Goal: Navigation & Orientation: Find specific page/section

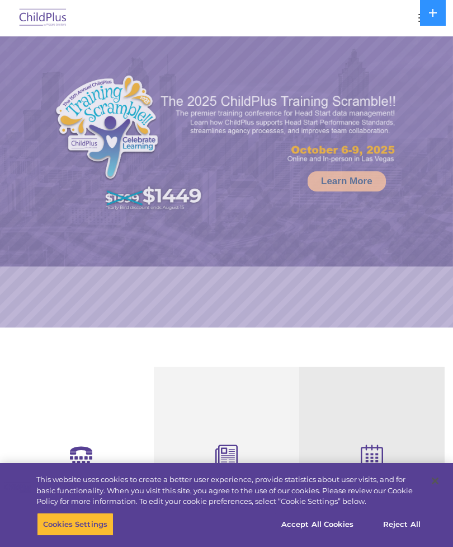
select select "MEDIUM"
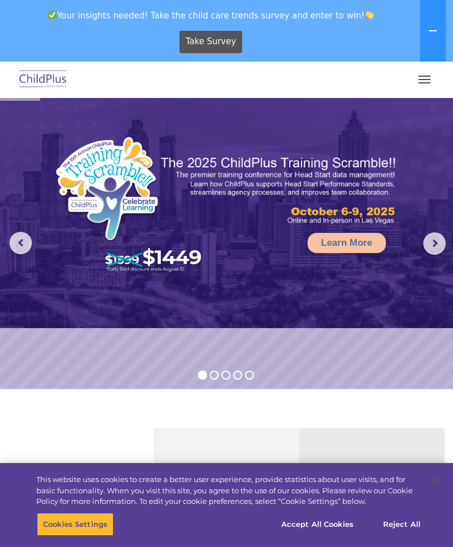
click at [422, 83] on span "button" at bounding box center [424, 82] width 12 height 1
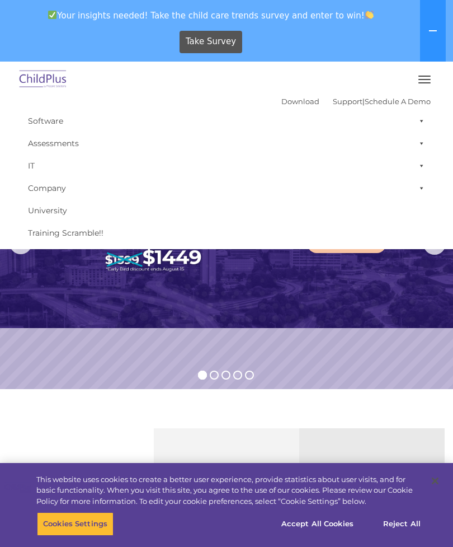
click at [423, 77] on button "button" at bounding box center [424, 79] width 23 height 18
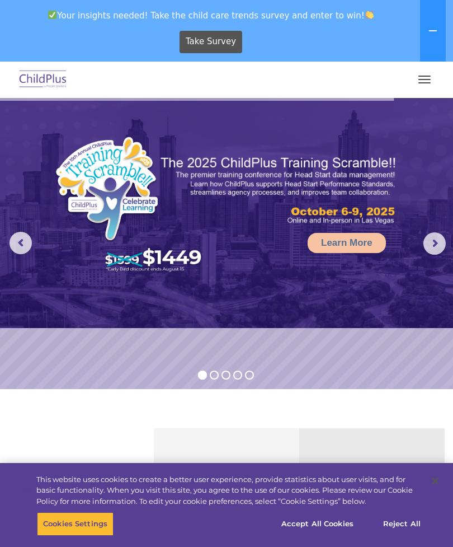
click at [420, 81] on button "button" at bounding box center [424, 79] width 23 height 18
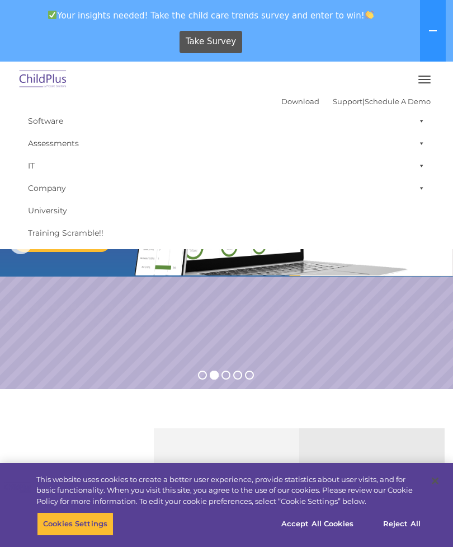
click at [422, 79] on span "button" at bounding box center [424, 79] width 12 height 1
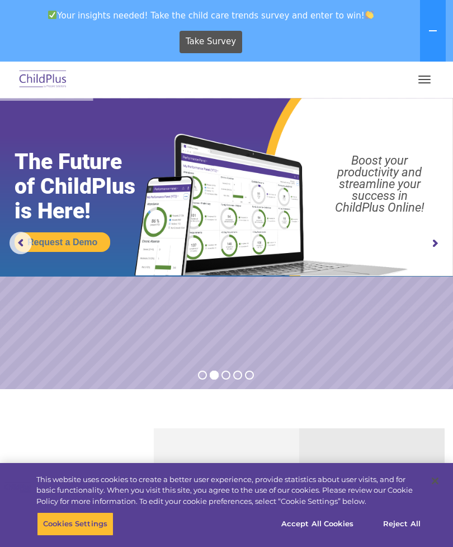
click at [434, 27] on icon at bounding box center [432, 30] width 9 height 9
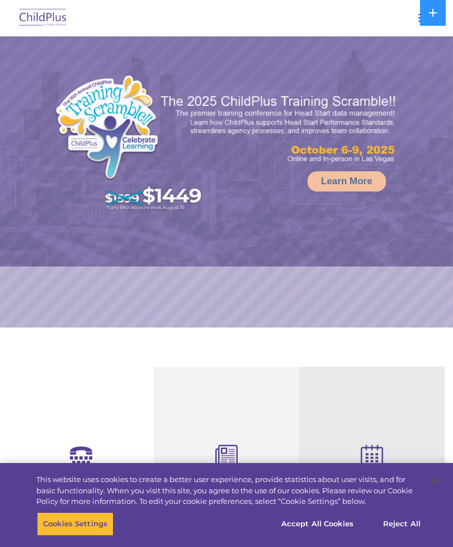
select select "MEDIUM"
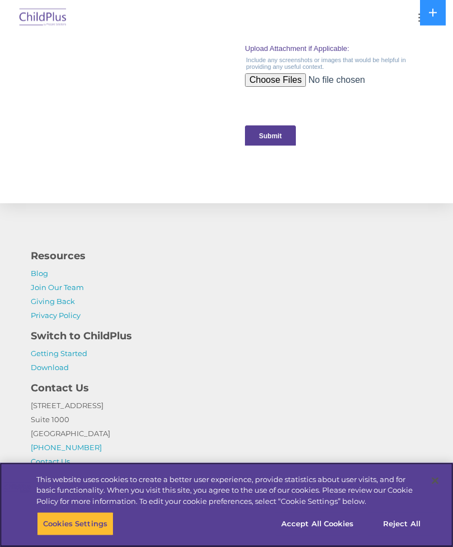
scroll to position [1244, 0]
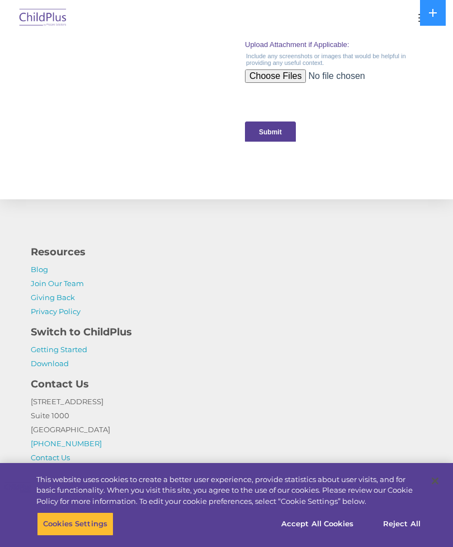
click at [430, 1] on button at bounding box center [433, 13] width 26 height 26
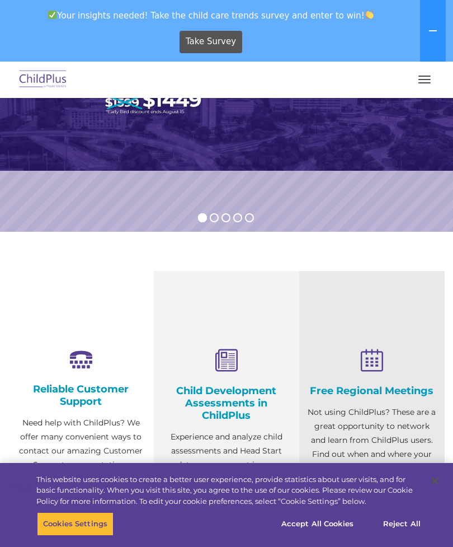
scroll to position [0, 0]
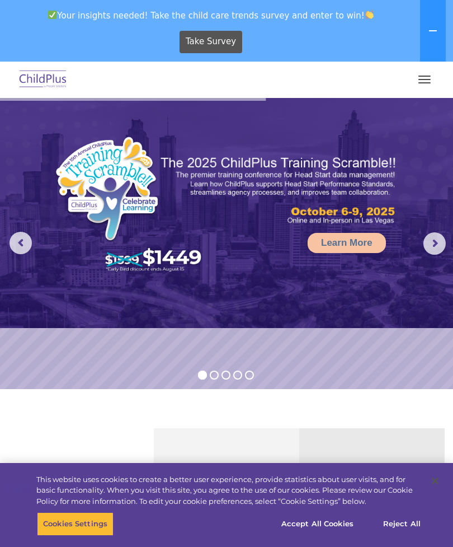
click at [423, 88] on button "button" at bounding box center [424, 79] width 23 height 18
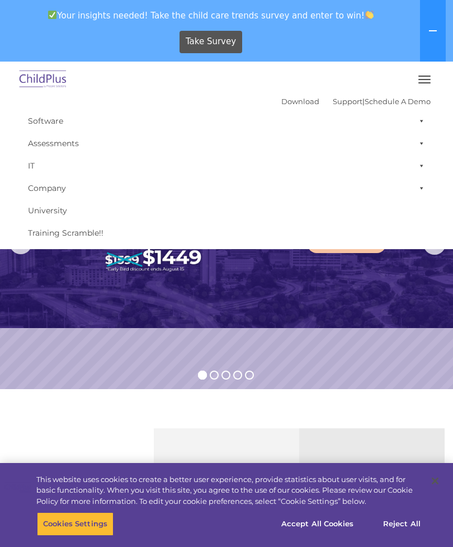
click at [393, 302] on img at bounding box center [226, 213] width 453 height 230
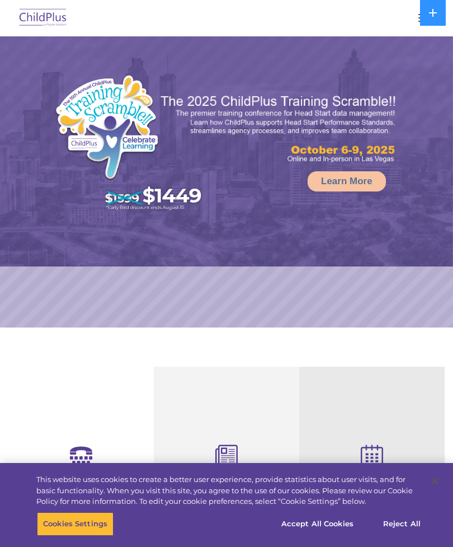
select select "MEDIUM"
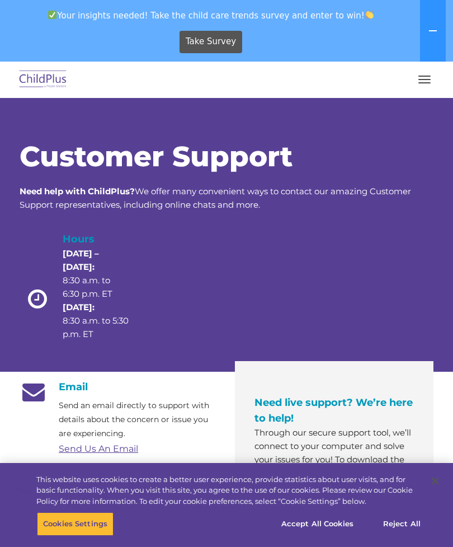
click at [421, 88] on button "button" at bounding box center [424, 79] width 23 height 18
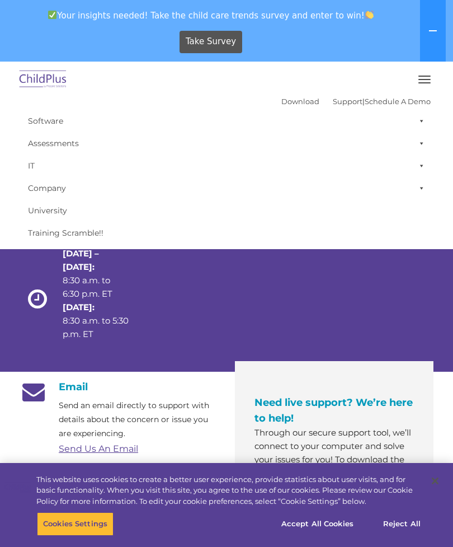
click at [281, 105] on link "Download" at bounding box center [300, 101] width 38 height 9
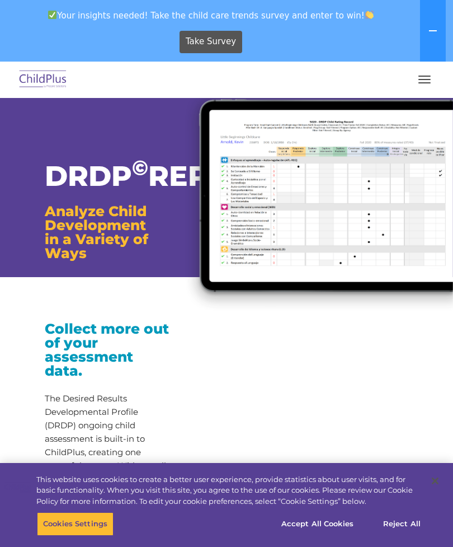
click at [420, 79] on span "button" at bounding box center [424, 79] width 12 height 1
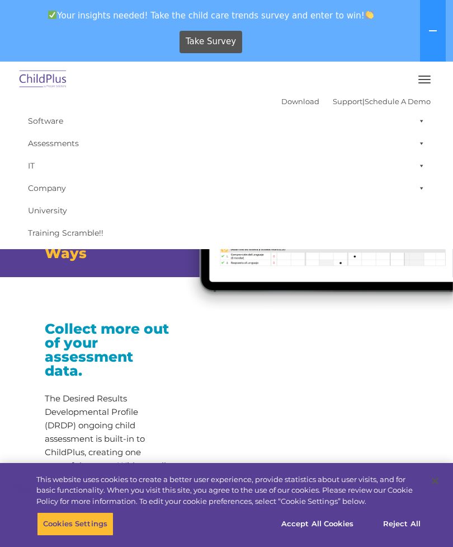
click at [427, 72] on button "button" at bounding box center [424, 79] width 23 height 18
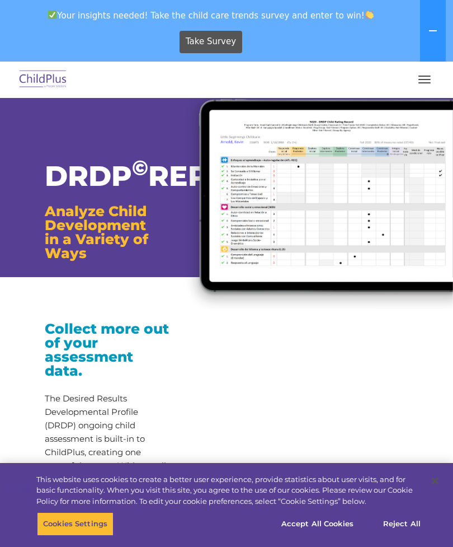
click at [37, 79] on img at bounding box center [43, 80] width 53 height 26
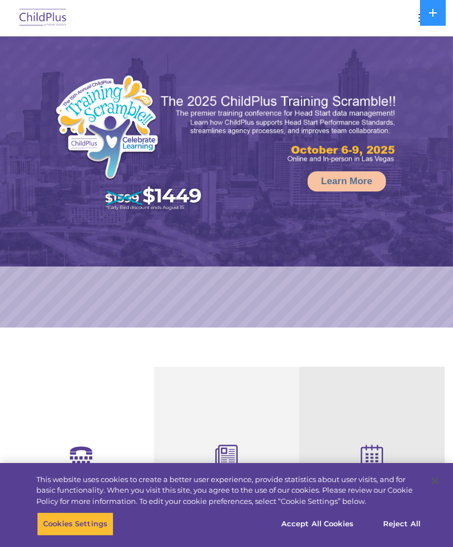
select select "MEDIUM"
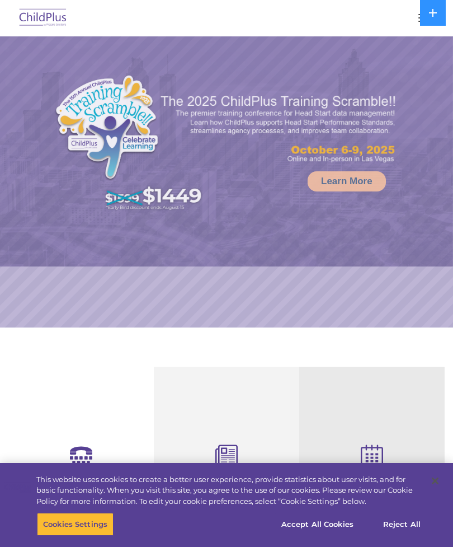
select select "MEDIUM"
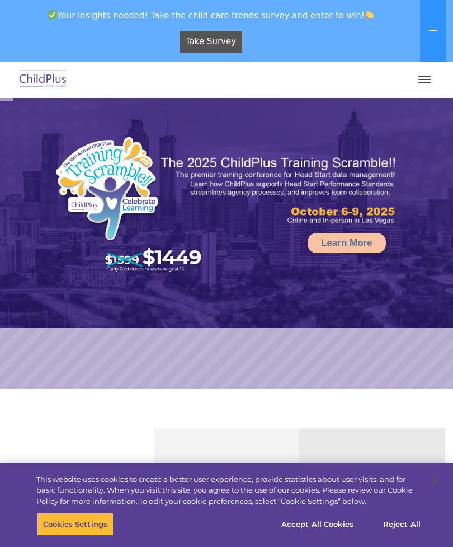
click at [420, 72] on button "button" at bounding box center [424, 79] width 23 height 18
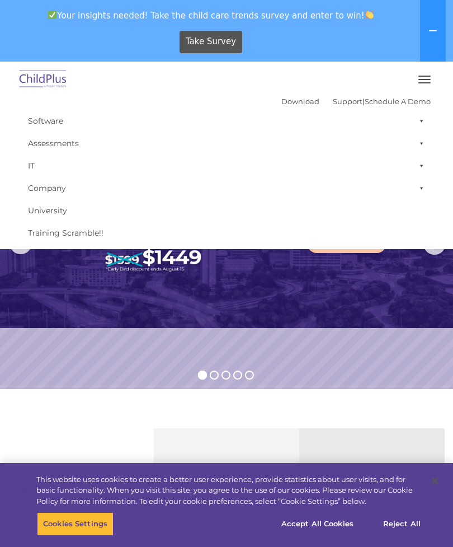
click at [317, 340] on rs-slide "Learn More" at bounding box center [226, 243] width 453 height 291
